Goal: Check status: Check status

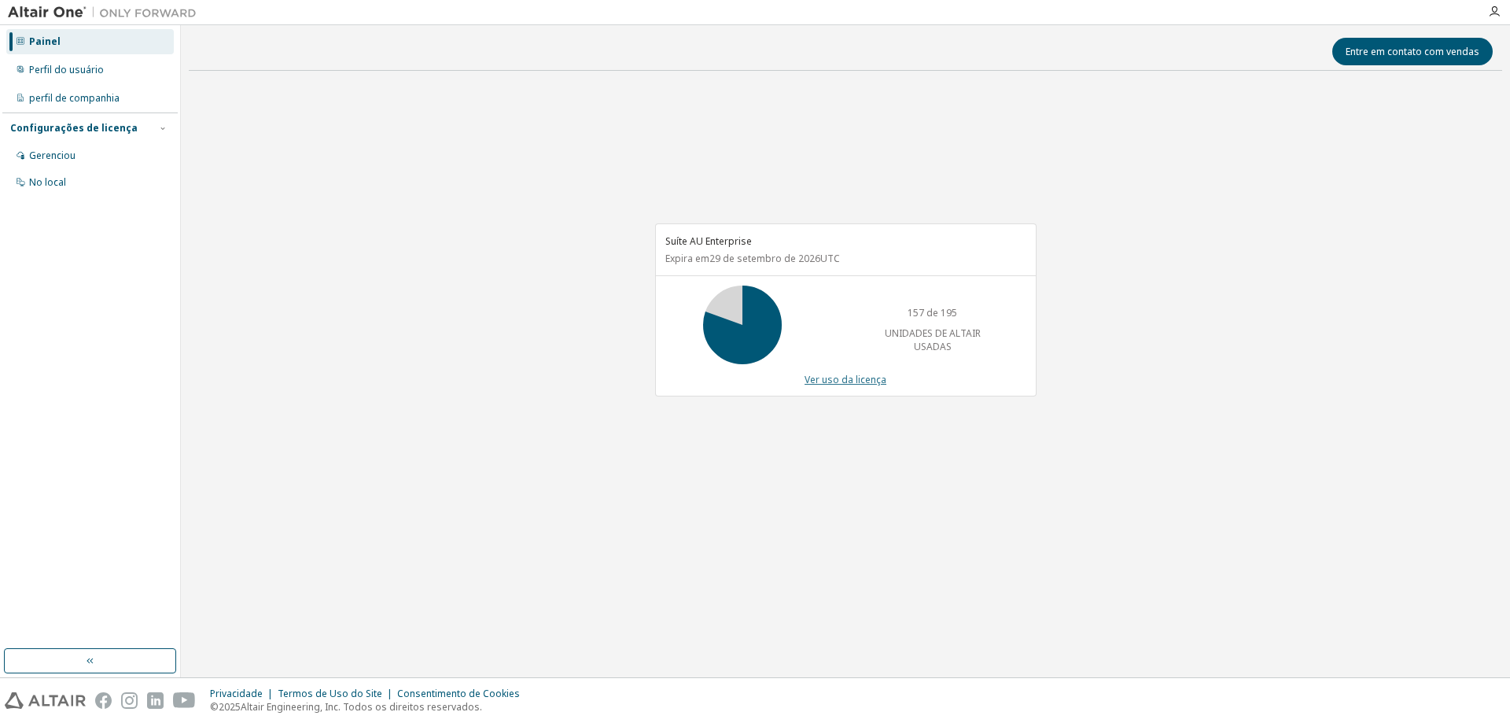
click at [823, 380] on font "Ver uso da licença" at bounding box center [846, 379] width 82 height 13
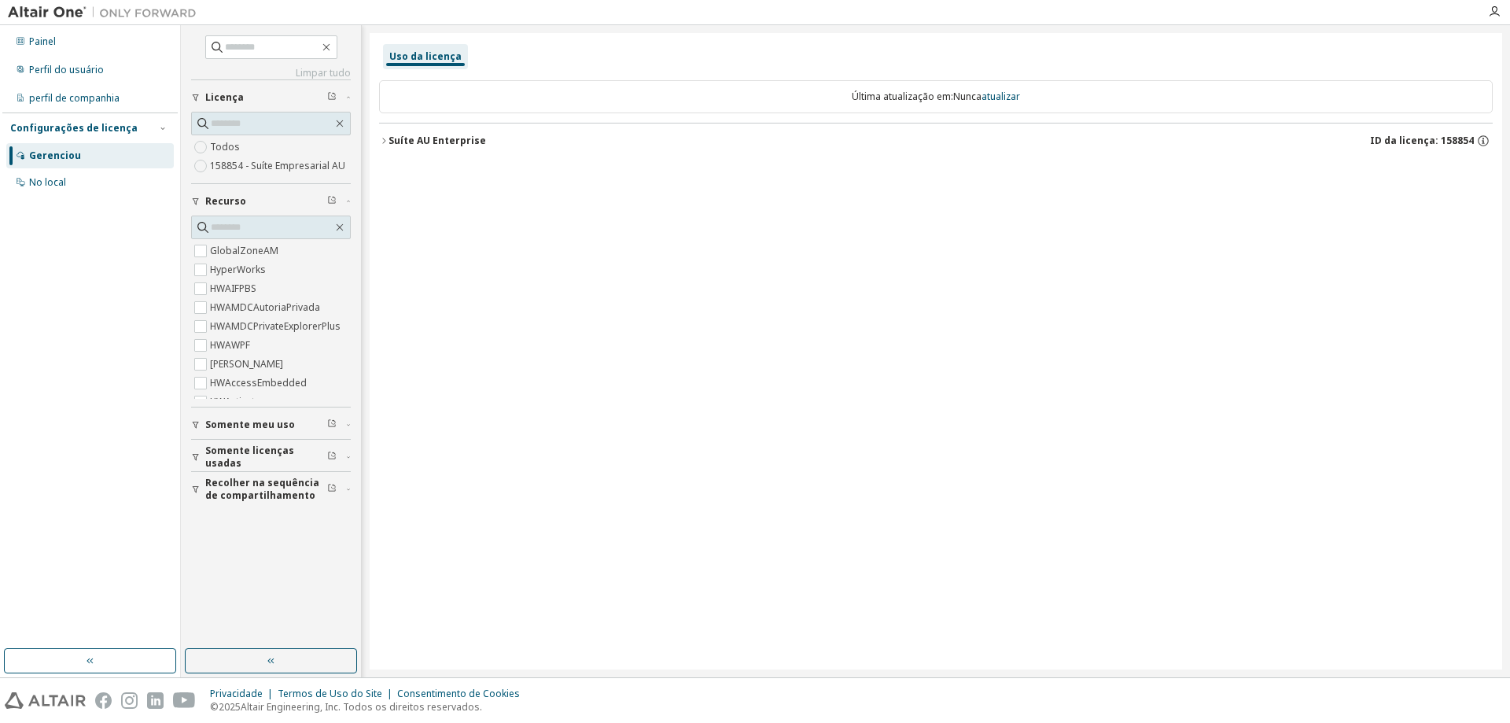
click at [394, 149] on button "Suíte AU Enterprise ID da licença: 158854" at bounding box center [936, 140] width 1114 height 35
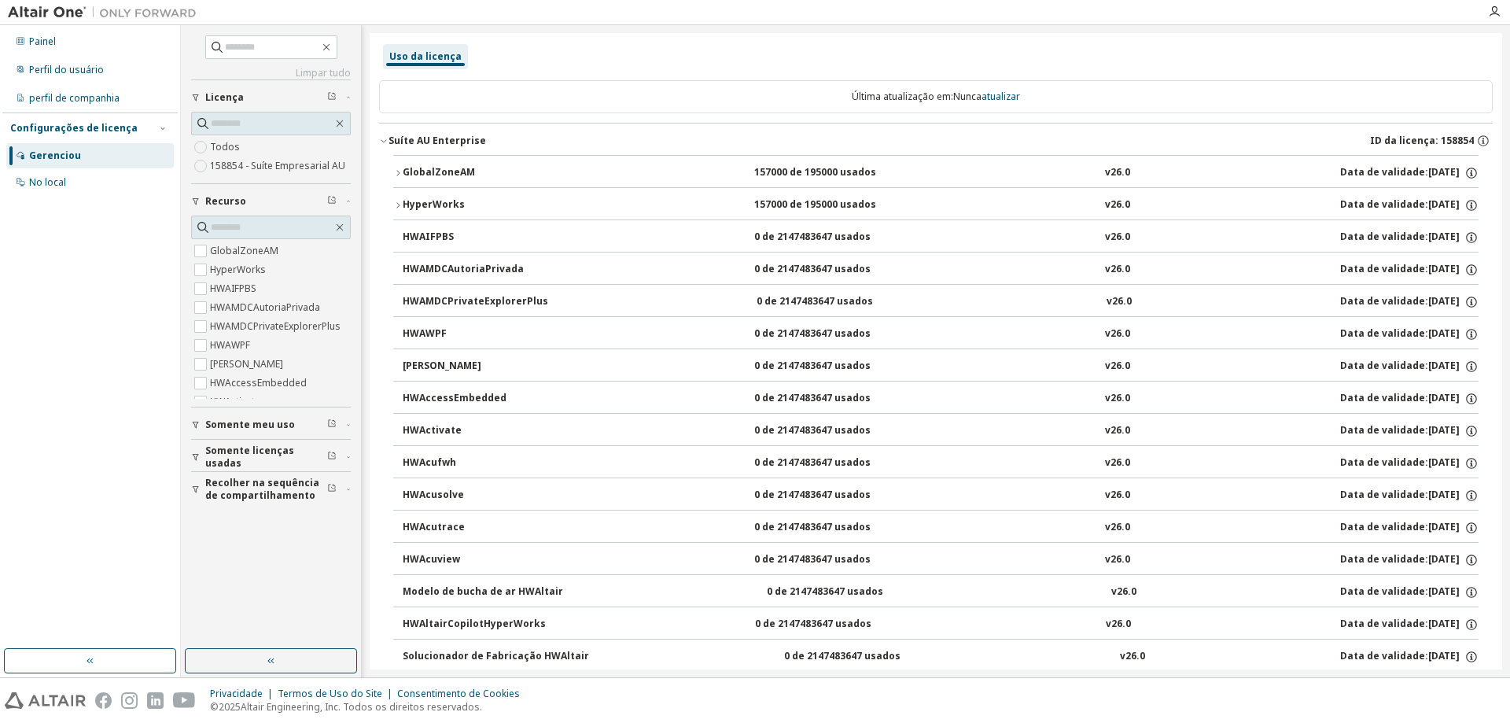
click at [256, 462] on font "Somente licenças usadas" at bounding box center [249, 457] width 89 height 26
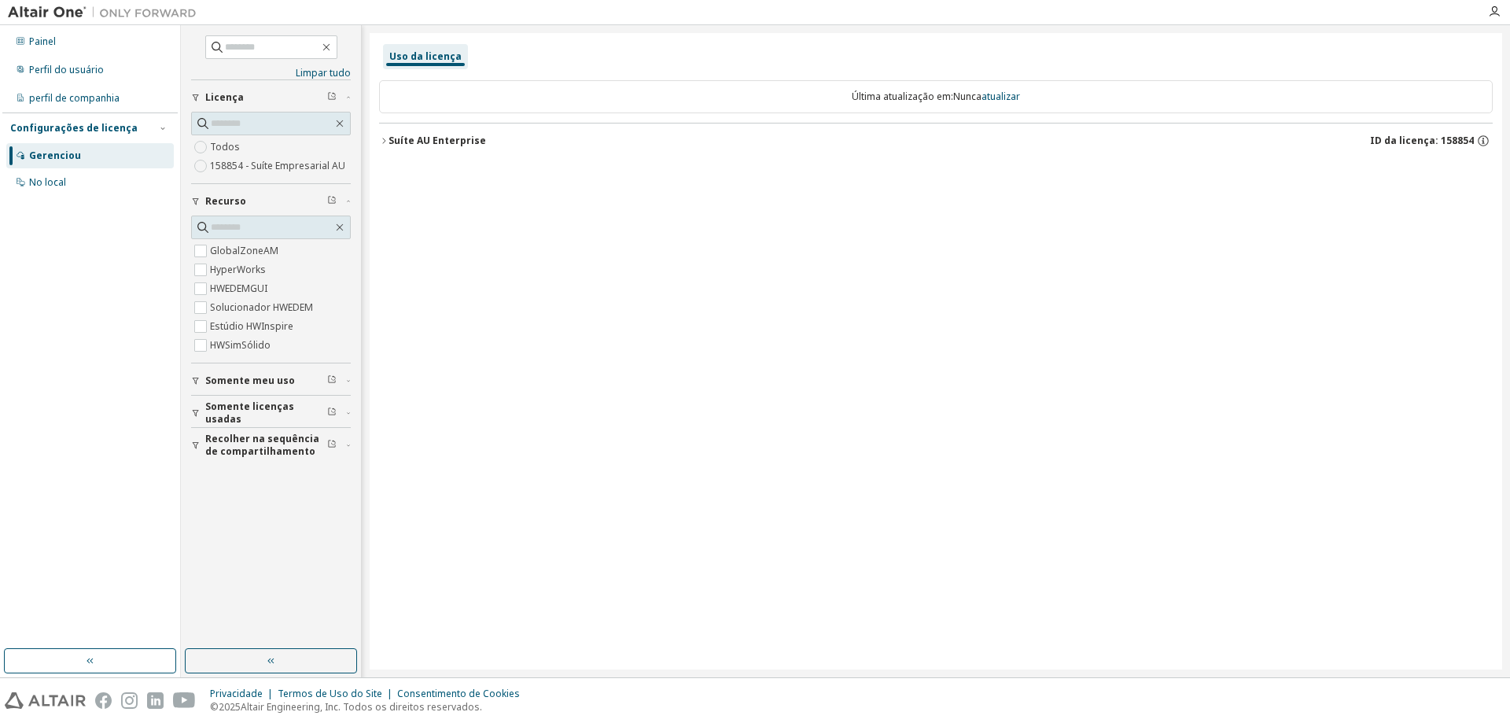
click at [389, 131] on button "Suíte AU Enterprise ID da licença: 158854" at bounding box center [936, 140] width 1114 height 35
